Goal: Information Seeking & Learning: Learn about a topic

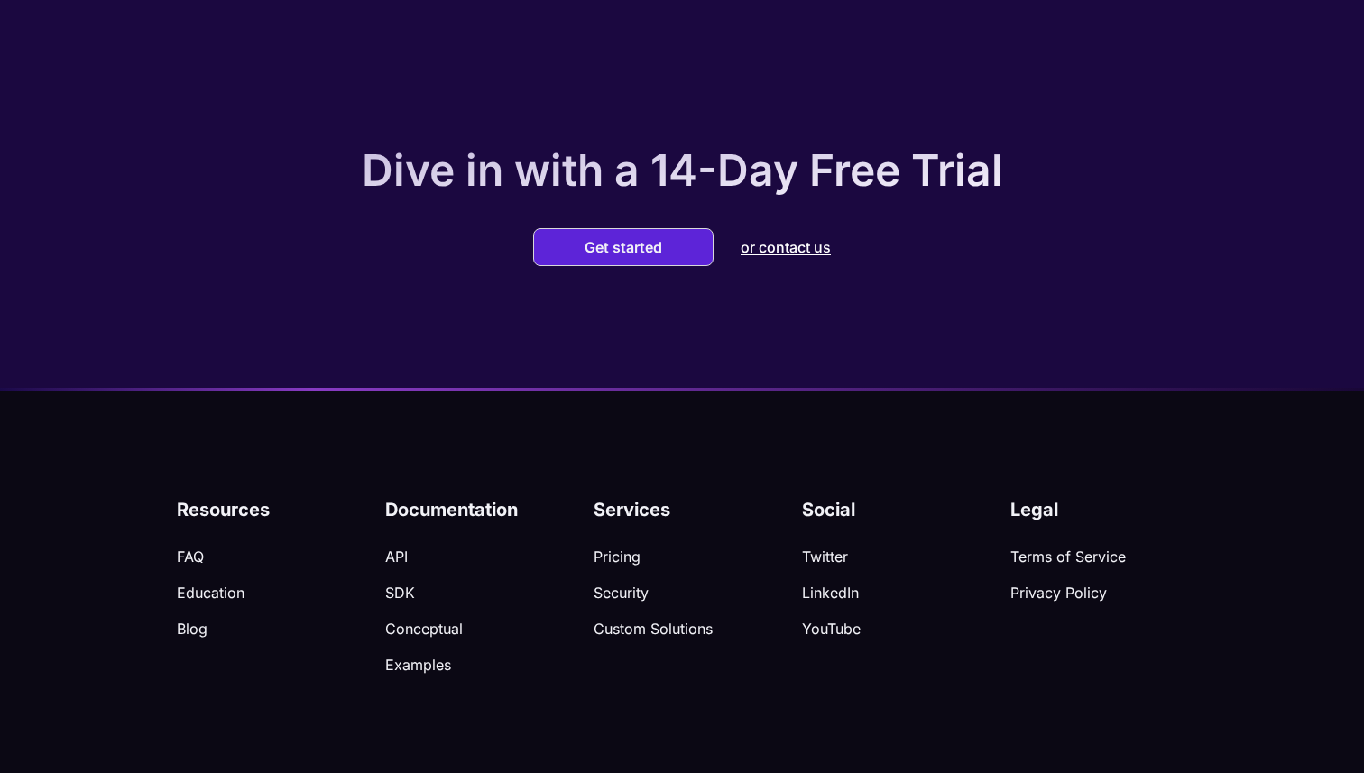
scroll to position [5509, 0]
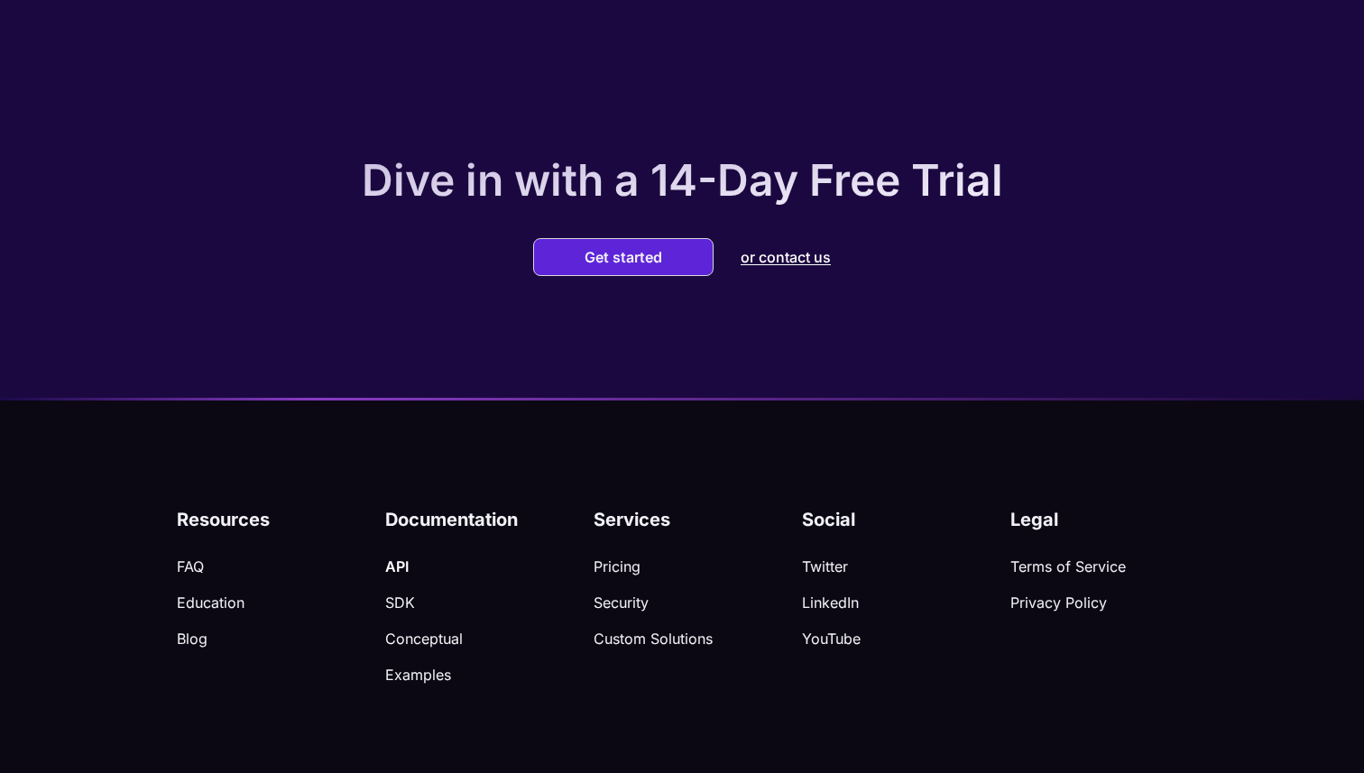
click at [400, 560] on p "API" at bounding box center [489, 566] width 208 height 18
click at [432, 630] on p "Conceptual" at bounding box center [489, 639] width 208 height 18
click at [427, 666] on p "Examples" at bounding box center [489, 675] width 208 height 18
click at [635, 248] on button "Get started" at bounding box center [623, 257] width 88 height 18
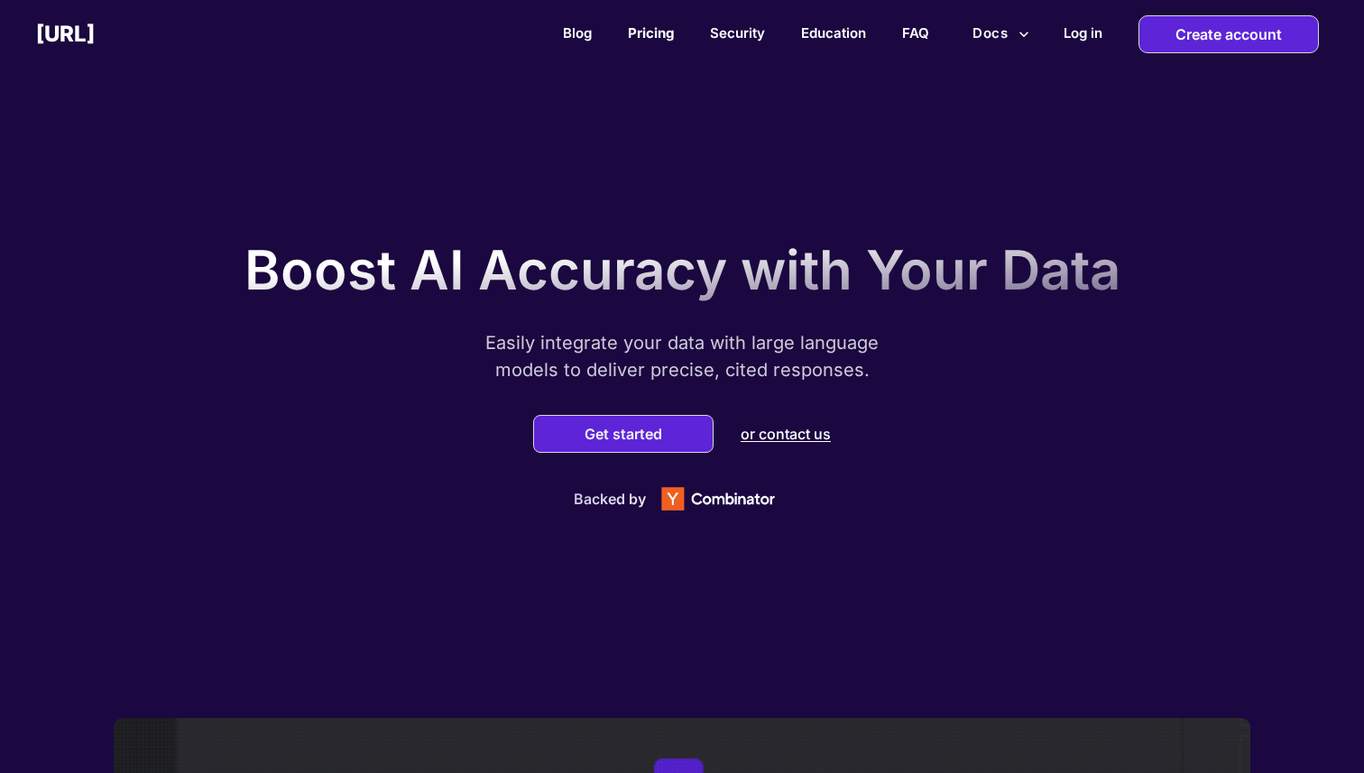
click at [647, 38] on link "Pricing" at bounding box center [651, 32] width 46 height 17
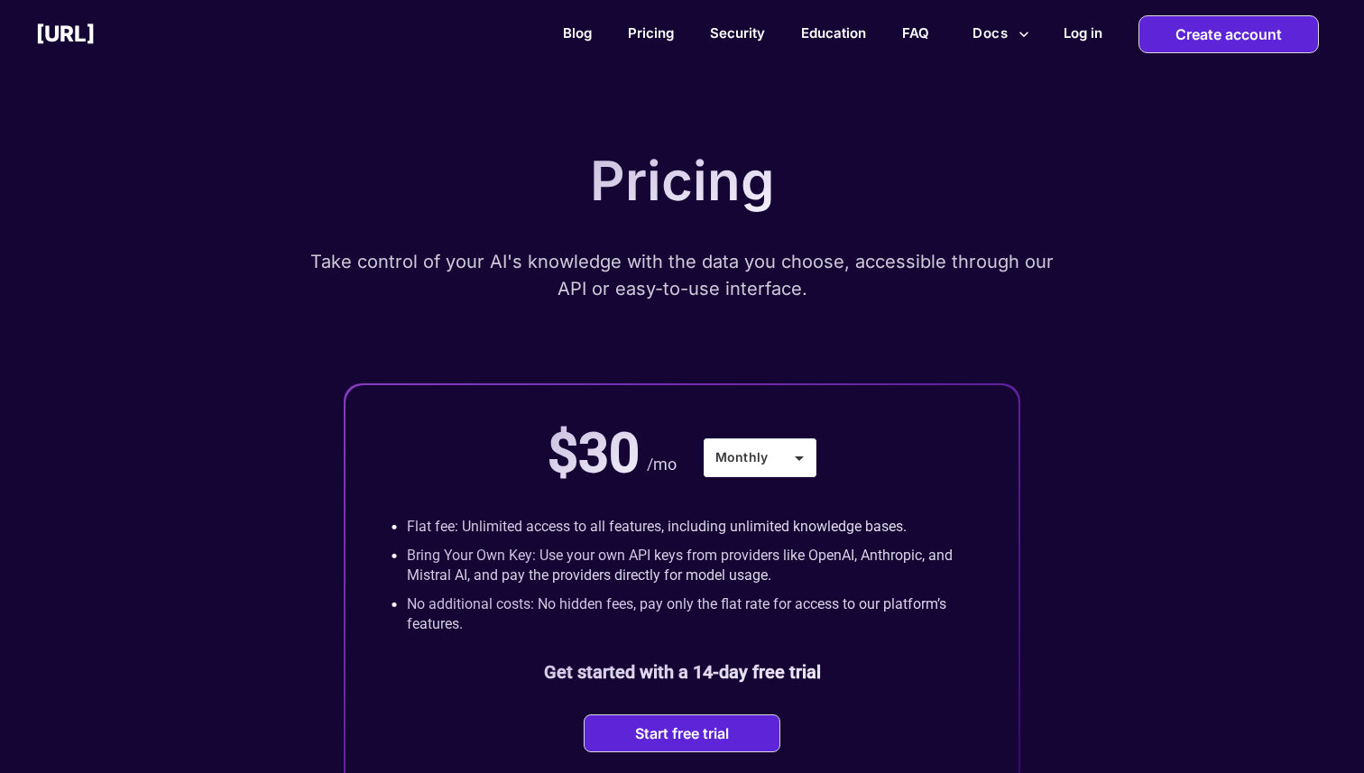
click at [571, 23] on div "Blog Pricing Security Education FAQ Docs Log in Create account" at bounding box center [729, 34] width 1269 height 38
click at [572, 27] on link "Blog" at bounding box center [577, 32] width 29 height 17
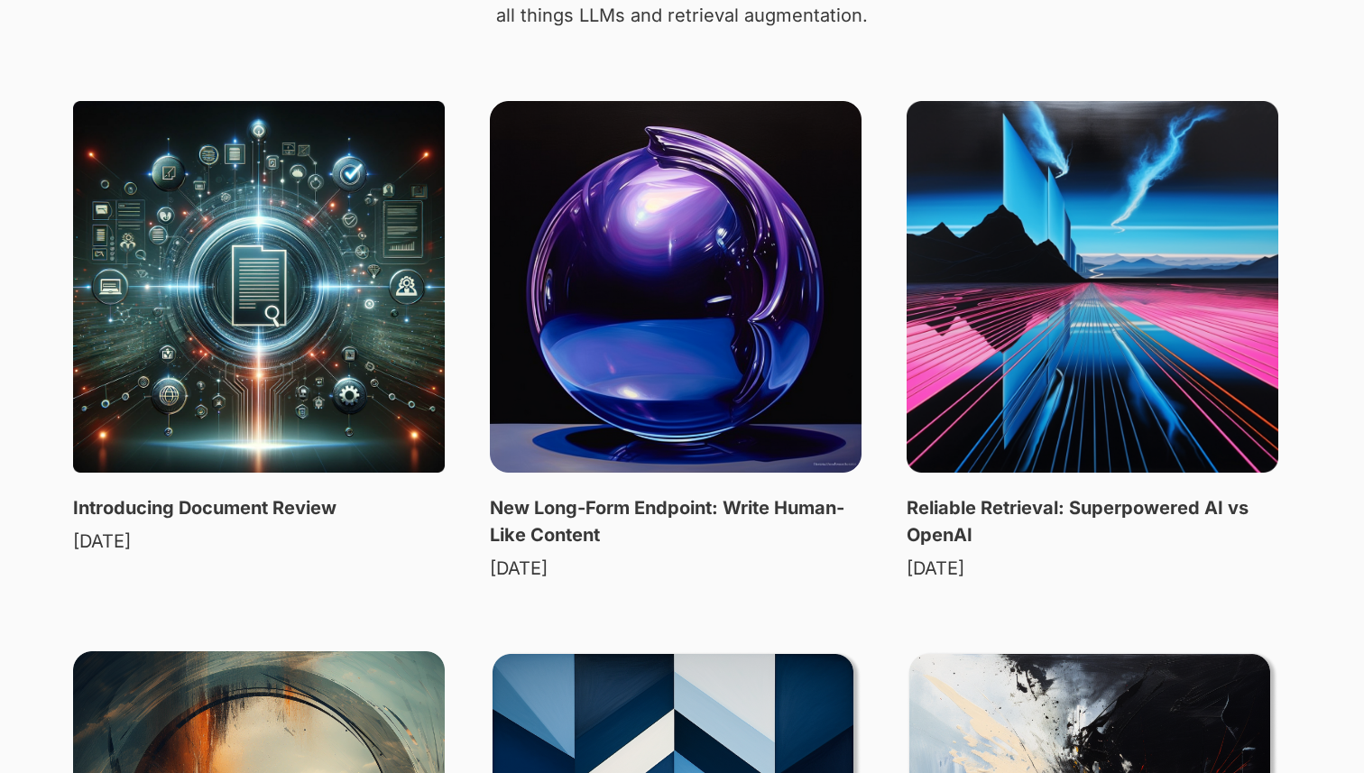
scroll to position [265, 0]
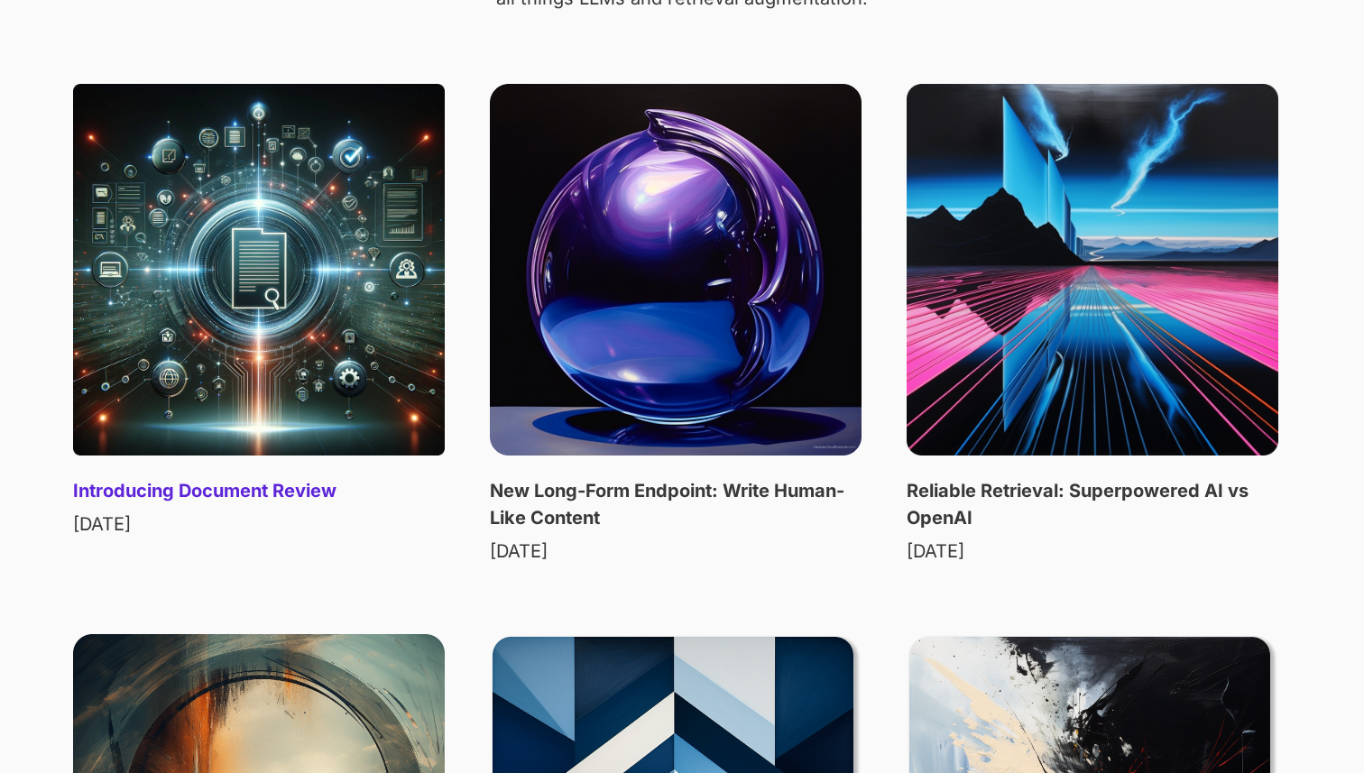
click at [292, 350] on img at bounding box center [259, 270] width 372 height 372
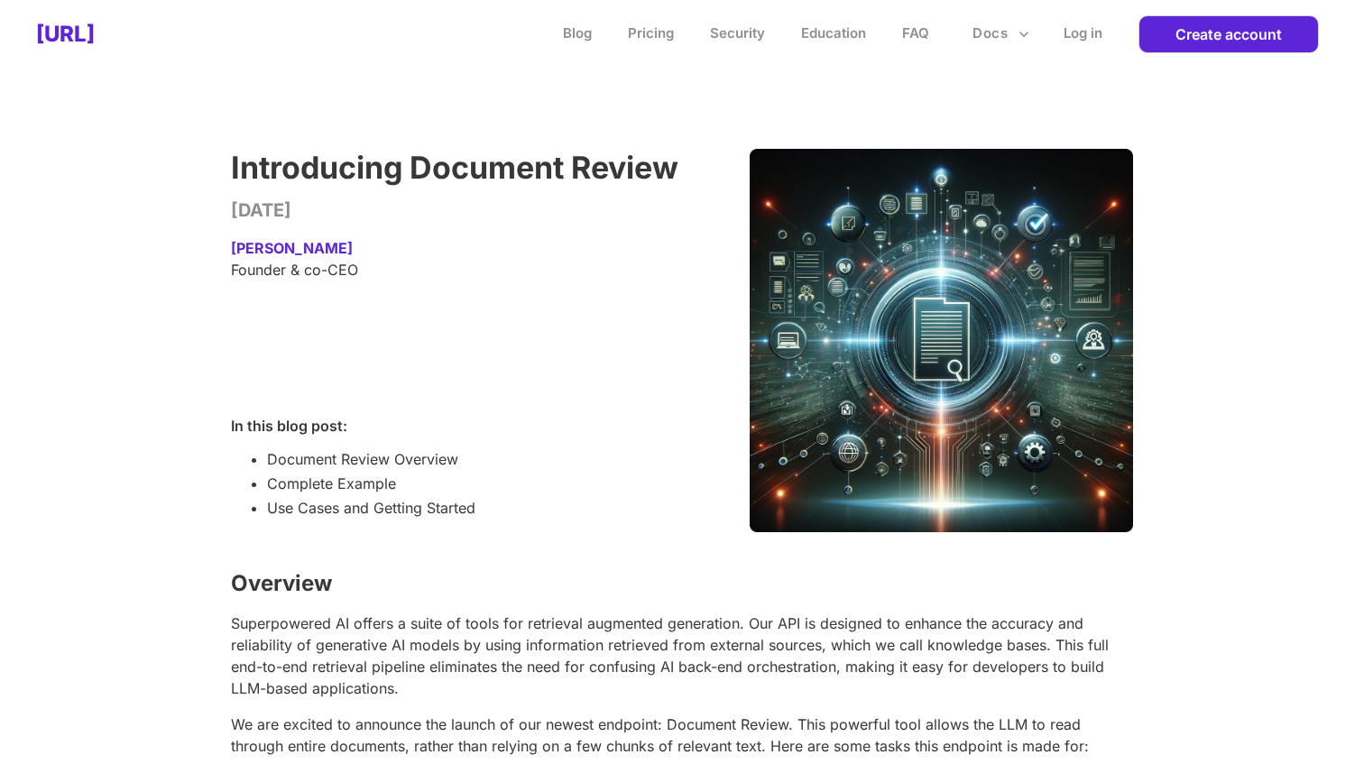
click at [995, 28] on button "Docs" at bounding box center [1000, 33] width 71 height 34
click at [663, 103] on div at bounding box center [682, 386] width 1364 height 773
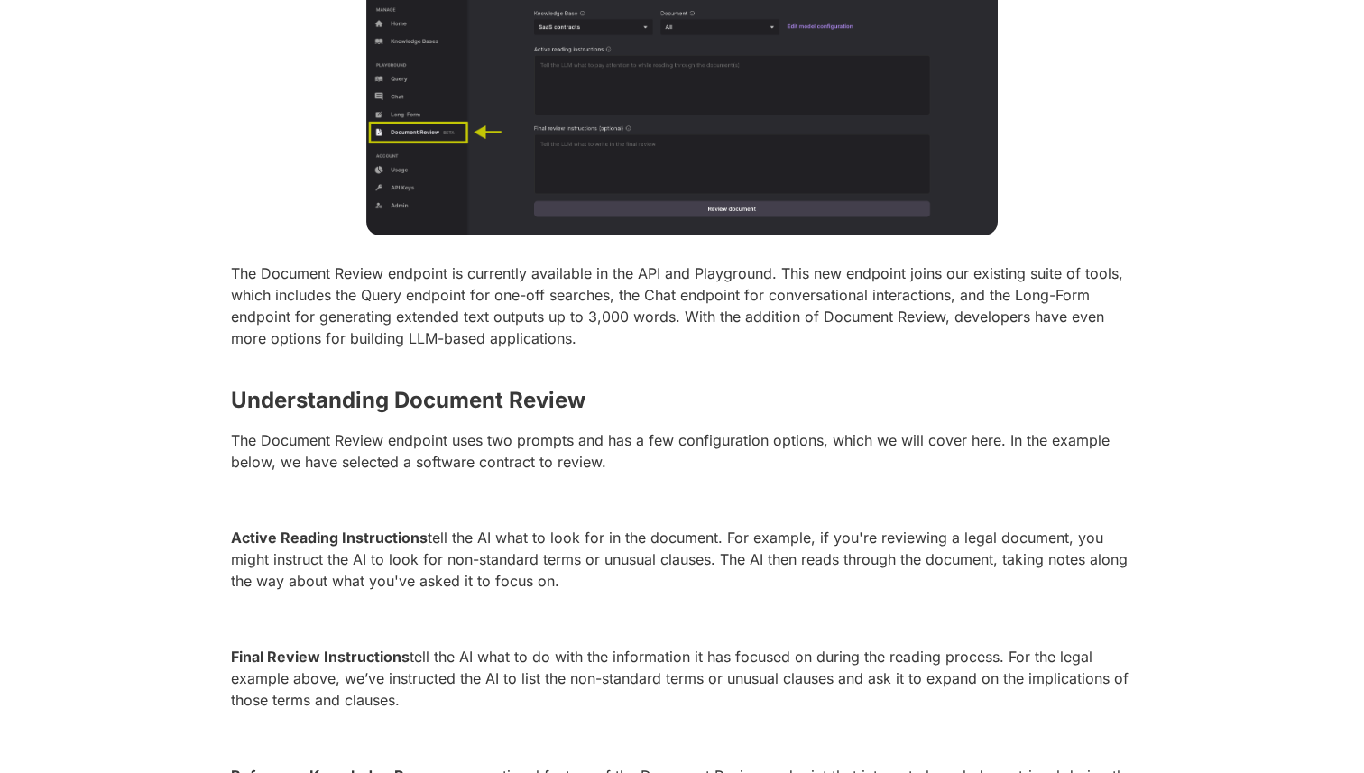
scroll to position [1302, 0]
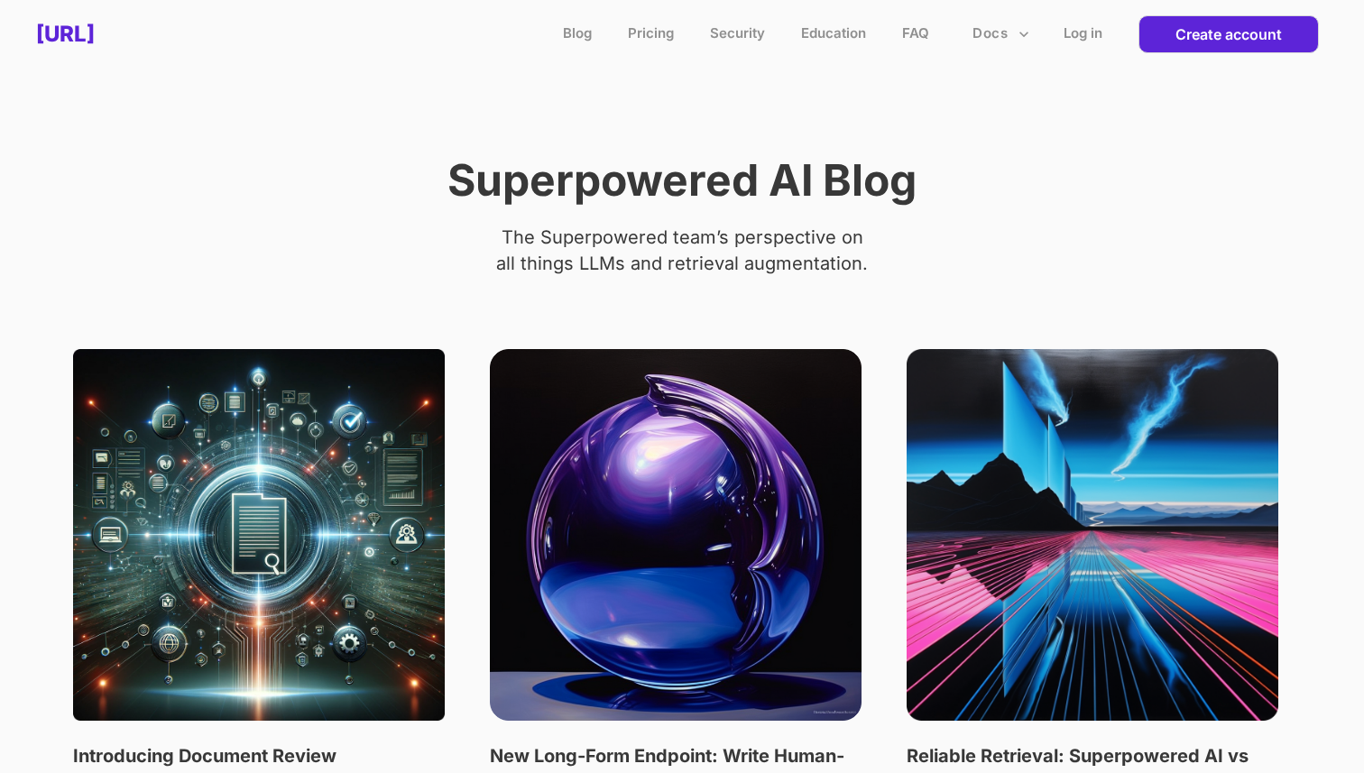
click at [1009, 41] on button "Docs" at bounding box center [1000, 33] width 71 height 34
click at [897, 75] on li "Conceptual Docs" at bounding box center [954, 77] width 162 height 30
click at [932, 112] on li "Python SDK" at bounding box center [954, 107] width 162 height 30
click at [142, 35] on div at bounding box center [682, 386] width 1364 height 773
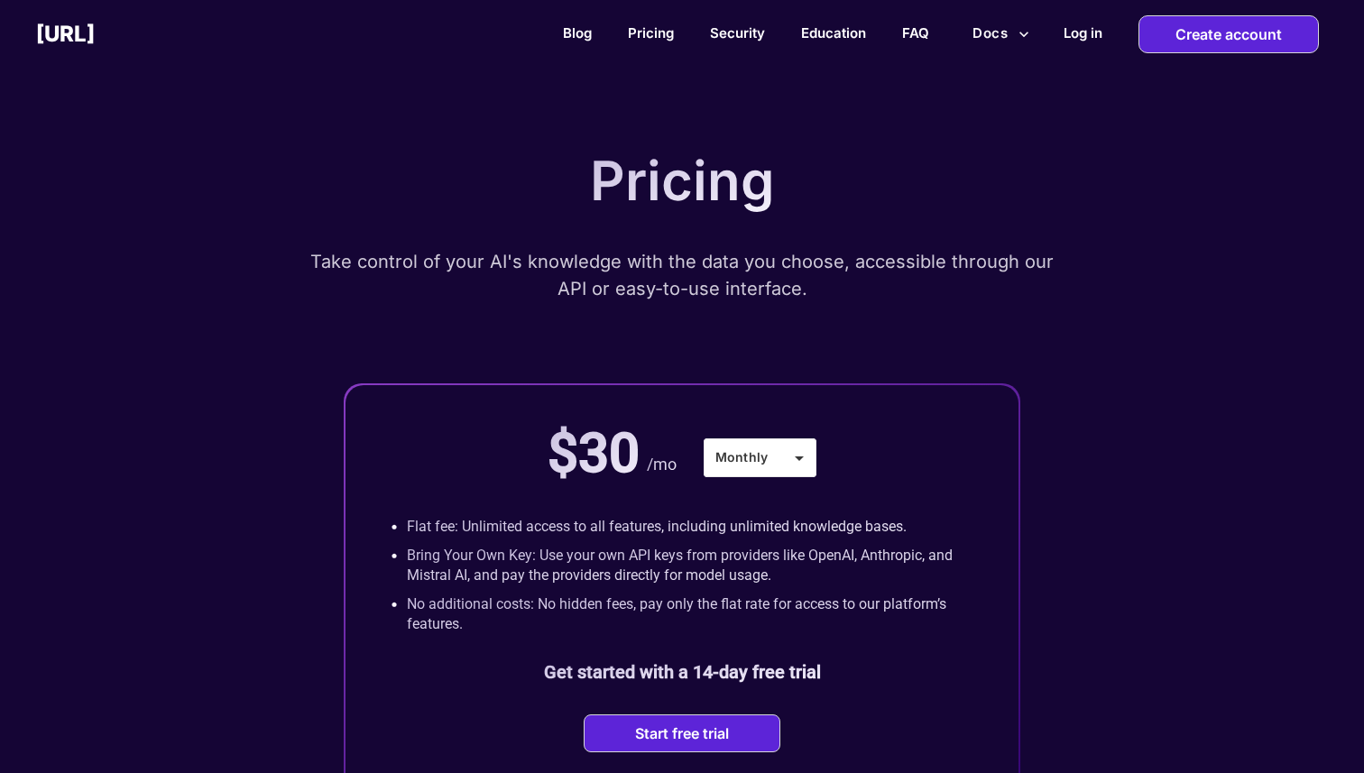
click at [95, 33] on h2 "[URL]" at bounding box center [65, 34] width 59 height 26
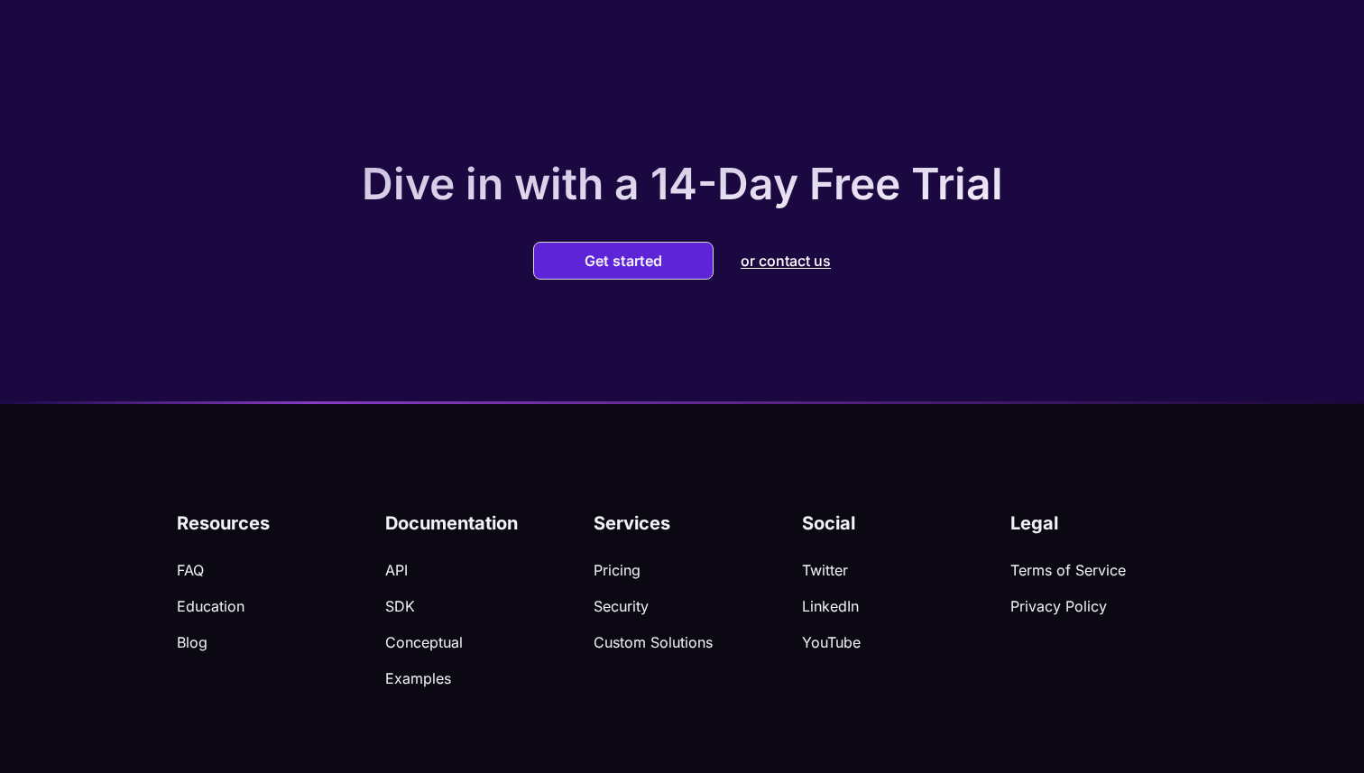
scroll to position [5509, 0]
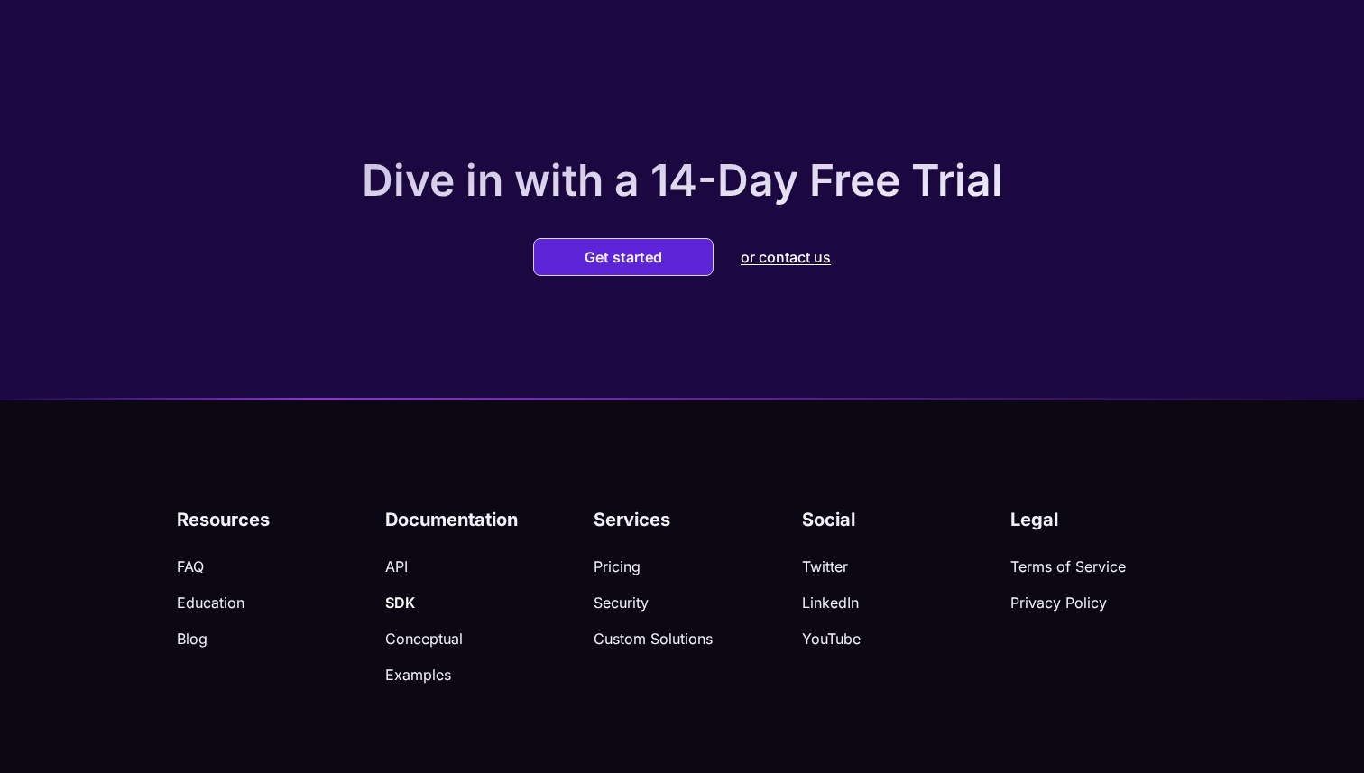
click at [399, 594] on p "SDK" at bounding box center [489, 602] width 208 height 18
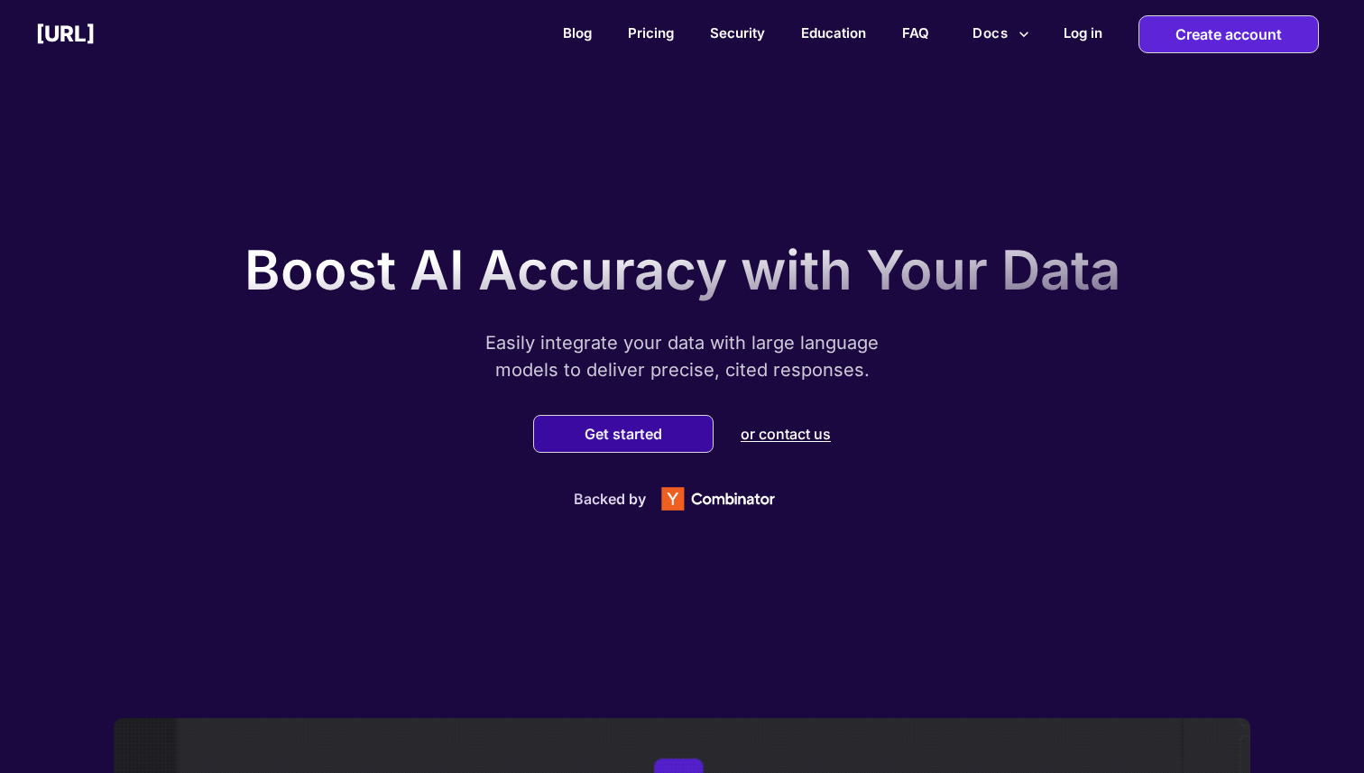
click at [584, 434] on button "Get started" at bounding box center [623, 434] width 88 height 18
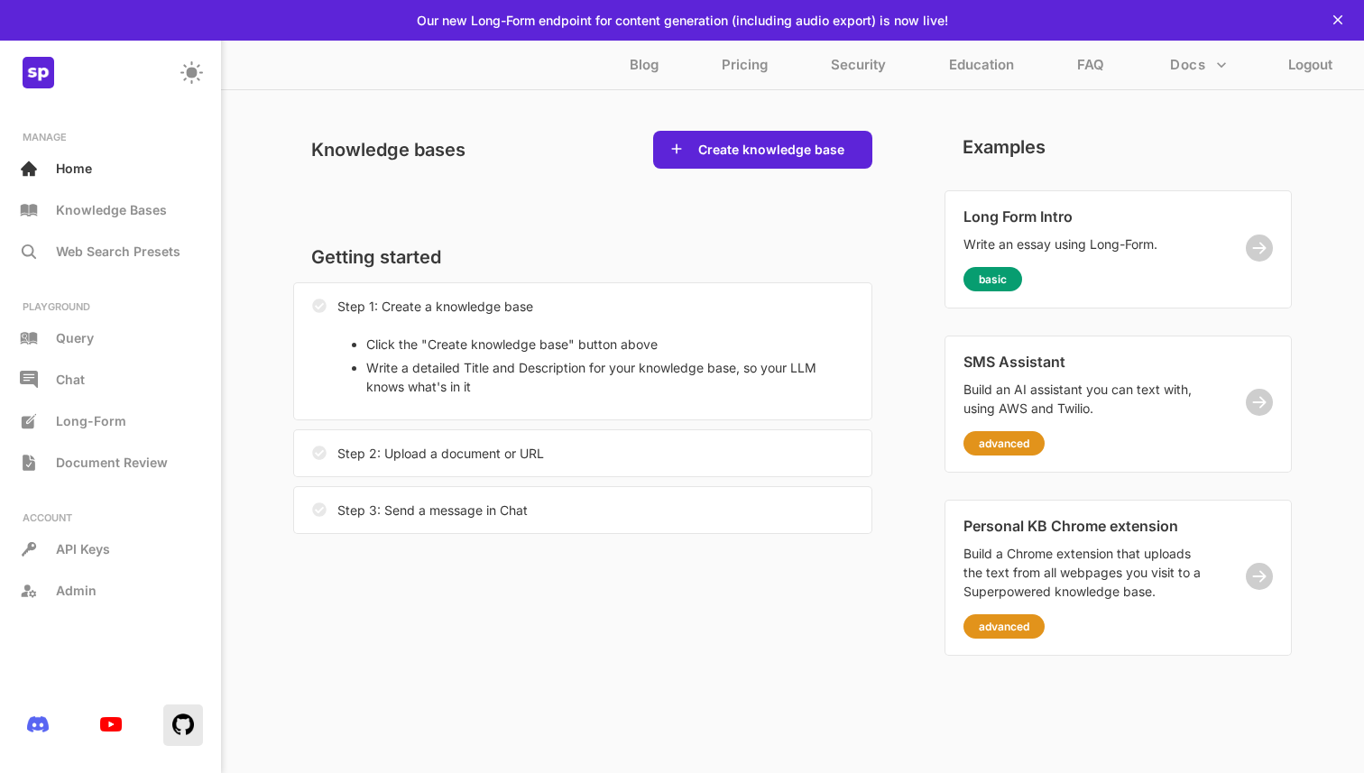
click at [179, 718] on img at bounding box center [183, 724] width 22 height 22
